Goal: Entertainment & Leisure: Consume media (video, audio)

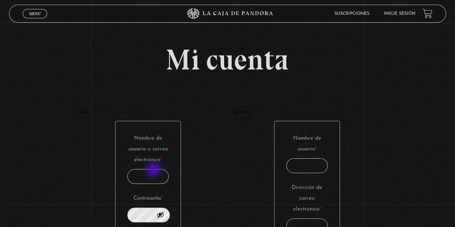
click at [153, 171] on input "Nombre de usuario o correo electrónico * Obligatorio" at bounding box center [148, 176] width 42 height 15
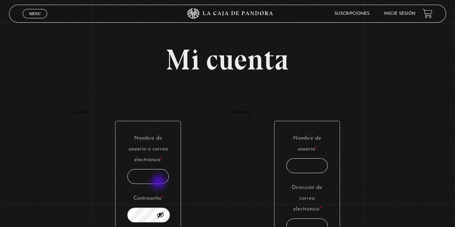
type input "rebeacuna@gmail.com"
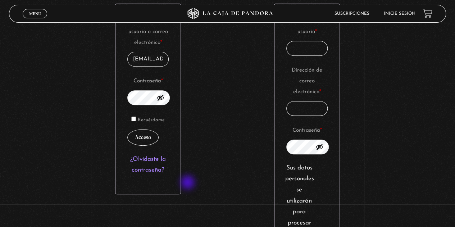
scroll to position [144, 0]
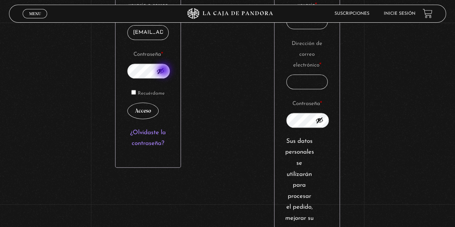
click at [164, 71] on button "Mostrar contraseña" at bounding box center [160, 71] width 8 height 8
click at [141, 108] on button "Acceso" at bounding box center [142, 110] width 31 height 17
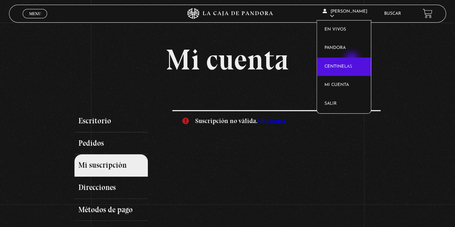
click at [352, 61] on link "Centinelas" at bounding box center [344, 66] width 54 height 19
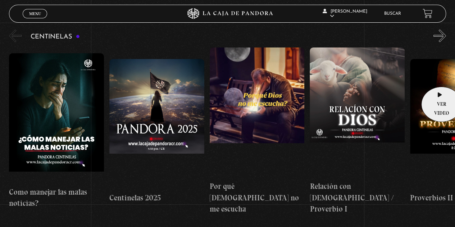
scroll to position [72, 0]
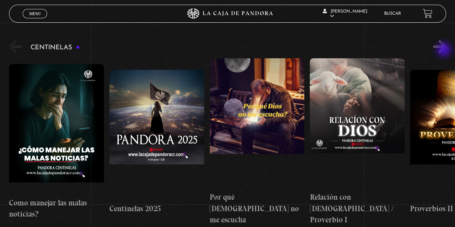
click at [444, 50] on button "»" at bounding box center [439, 46] width 13 height 13
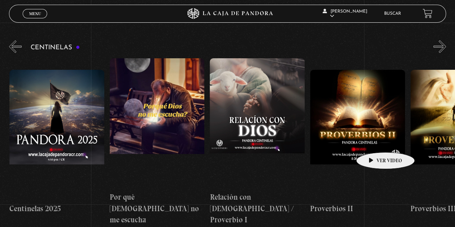
click at [374, 141] on figure at bounding box center [357, 134] width 95 height 129
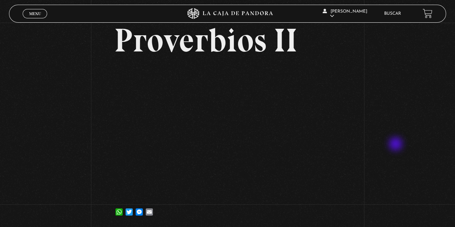
scroll to position [72, 0]
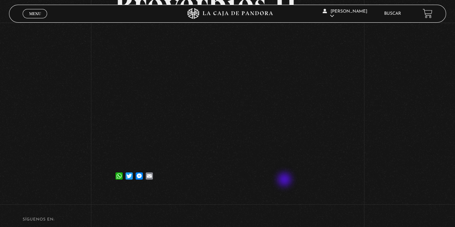
click at [283, 179] on div "WhatsApp Twitter Messenger Email" at bounding box center [227, 172] width 227 height 14
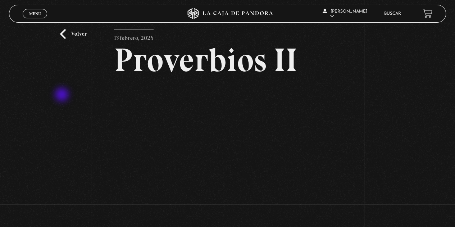
scroll to position [0, 0]
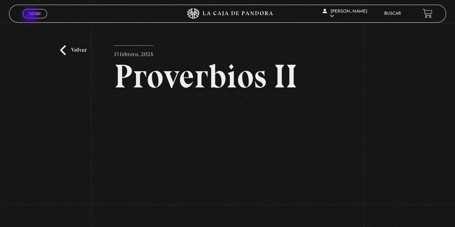
click at [31, 15] on span "Menu" at bounding box center [35, 13] width 12 height 4
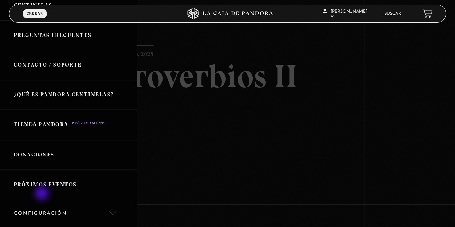
scroll to position [180, 0]
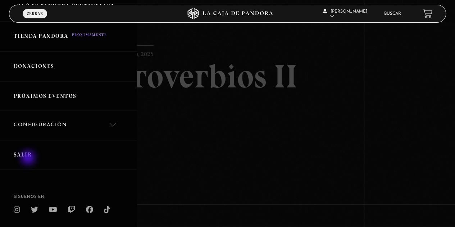
click at [28, 155] on link "Salir" at bounding box center [68, 155] width 137 height 30
